Goal: Transaction & Acquisition: Obtain resource

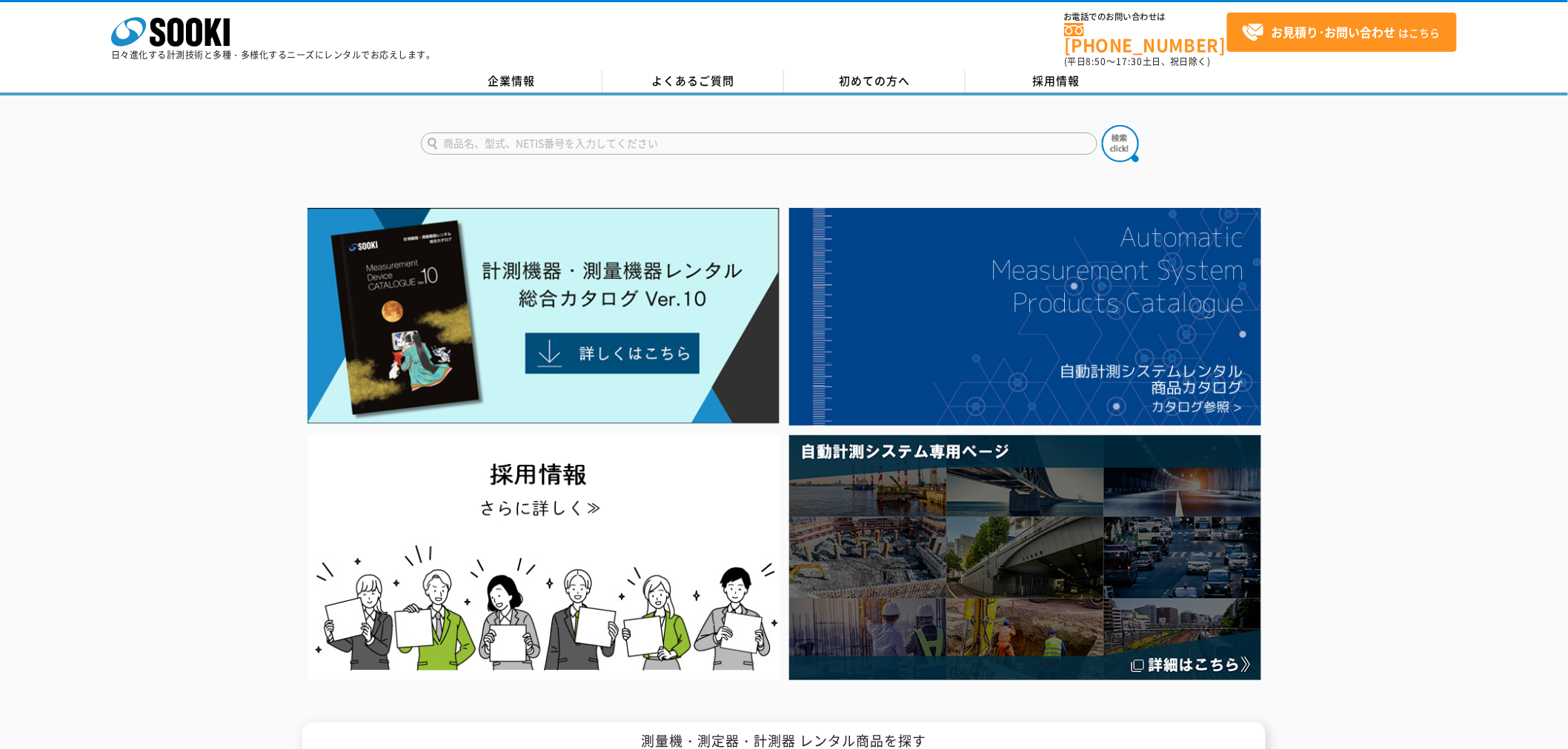
click at [574, 132] on input "text" at bounding box center [759, 143] width 676 height 22
type input "ZAK"
click at [1102, 125] on button at bounding box center [1120, 143] width 37 height 37
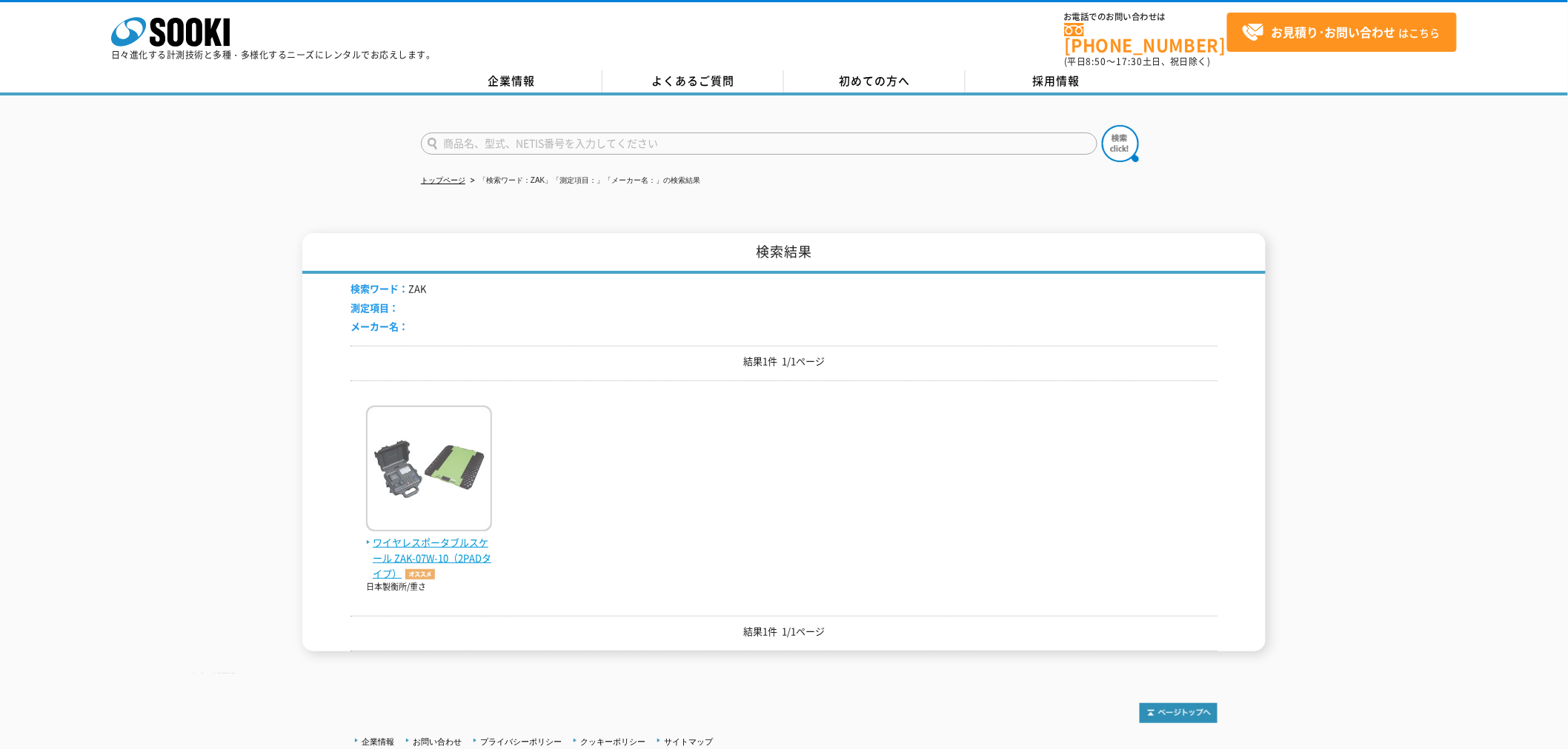
click at [438, 544] on span "ワイヤレスポータブルスケール ZAK-07W-10（2PADタイプ）" at bounding box center [429, 559] width 126 height 46
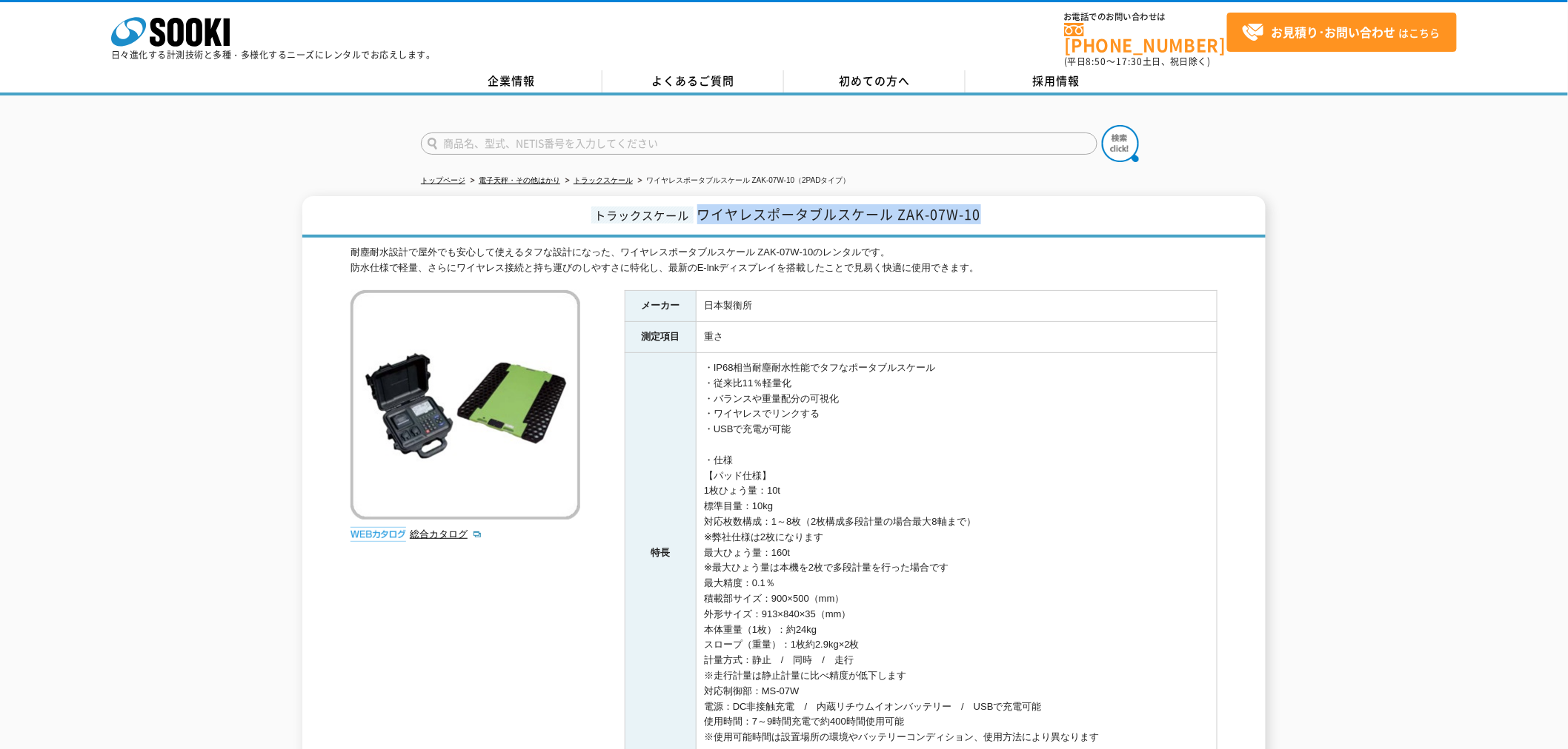
drag, startPoint x: 698, startPoint y: 207, endPoint x: 980, endPoint y: 207, distance: 282.0
click at [980, 207] on span "ワイヤレスポータブルスケール ZAK-07W-10" at bounding box center [839, 214] width 283 height 20
copy span "ワイヤレスポータブルスケール ZAK-07W-10"
click at [418, 529] on link "総合カタログ" at bounding box center [446, 534] width 73 height 11
